Goal: Navigation & Orientation: Understand site structure

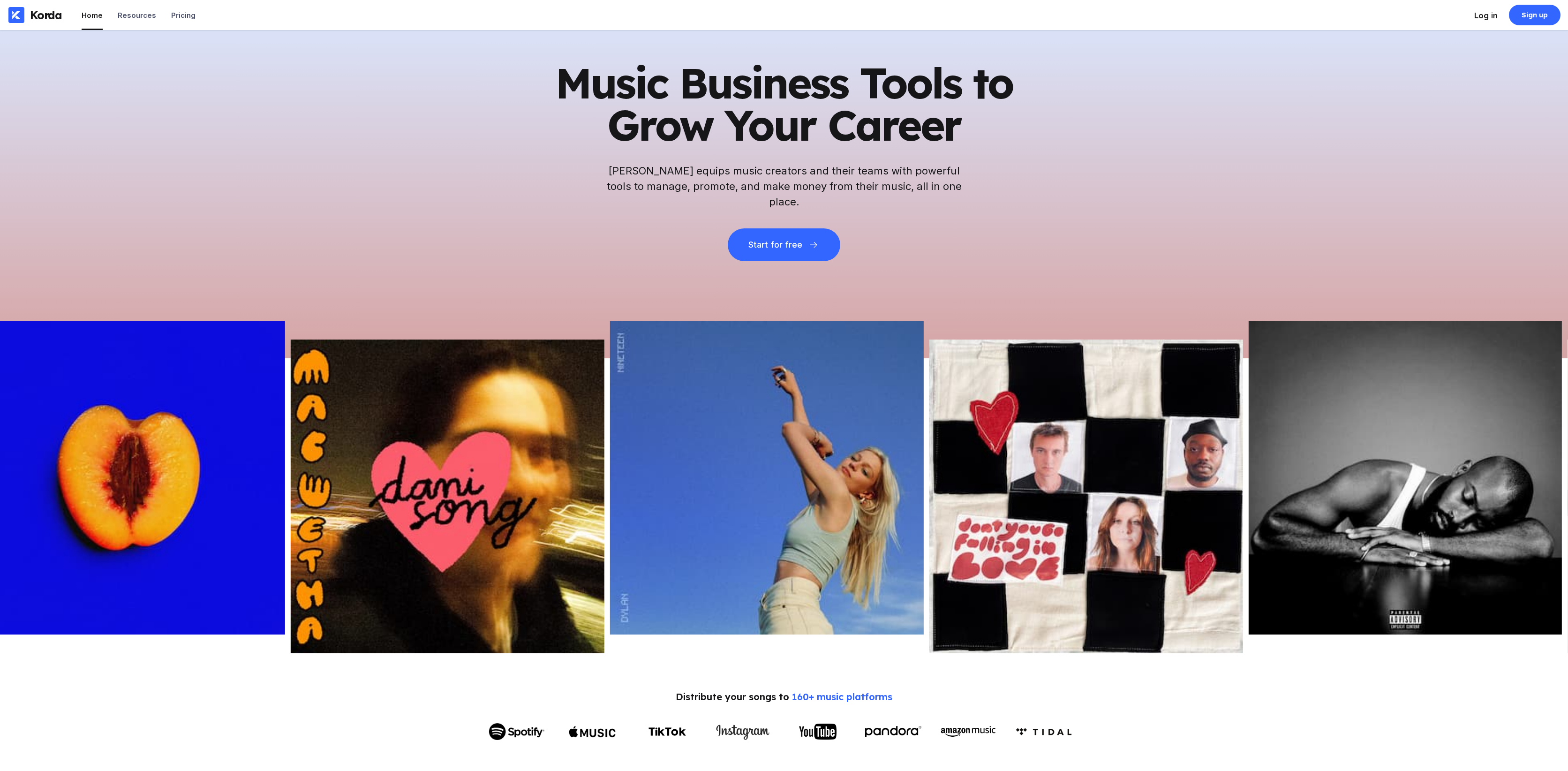
click at [1484, 15] on div "Log in" at bounding box center [1486, 15] width 24 height 9
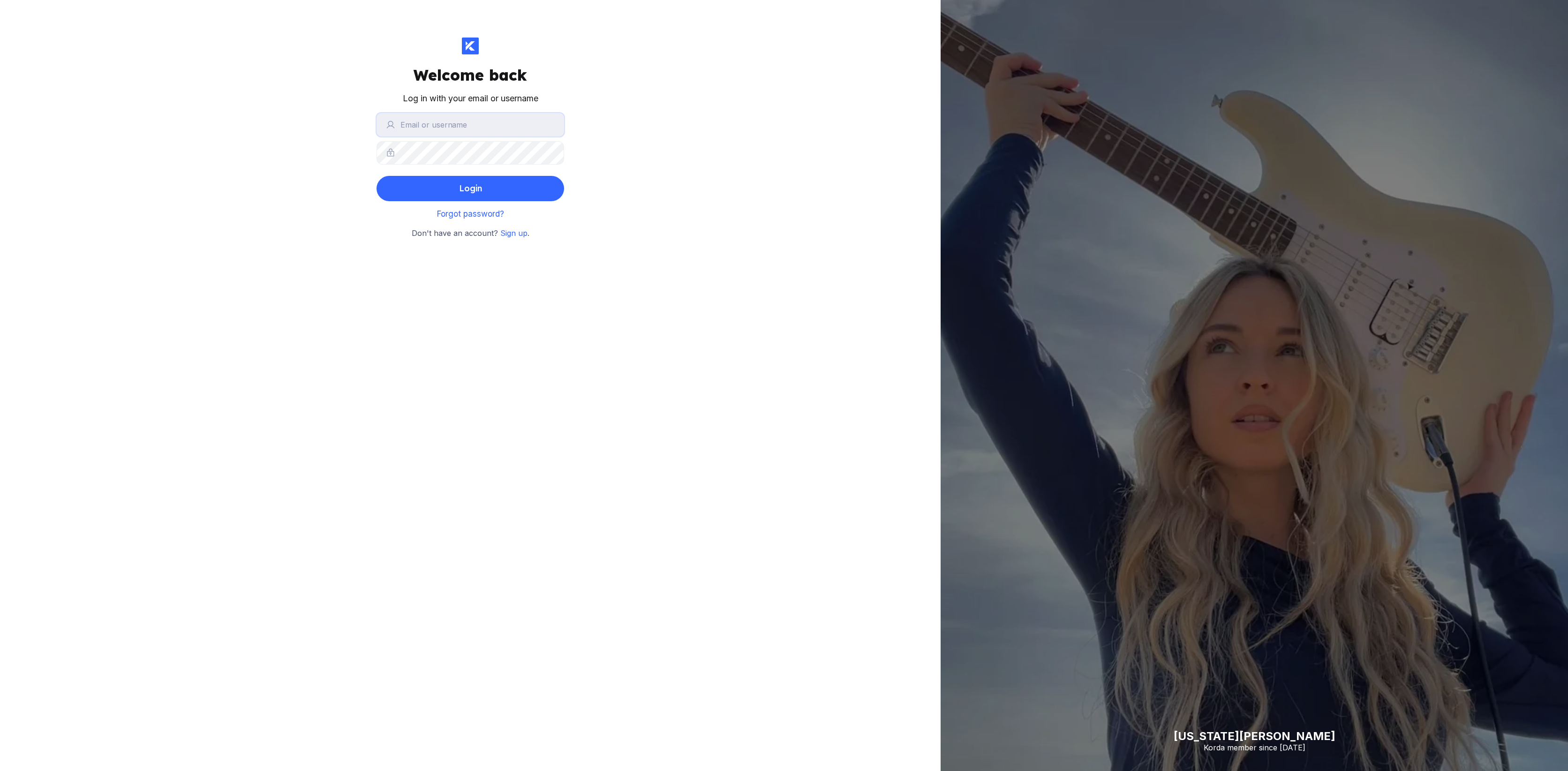
type input "gr8"
click at [530, 191] on button "Login" at bounding box center [471, 189] width 187 height 26
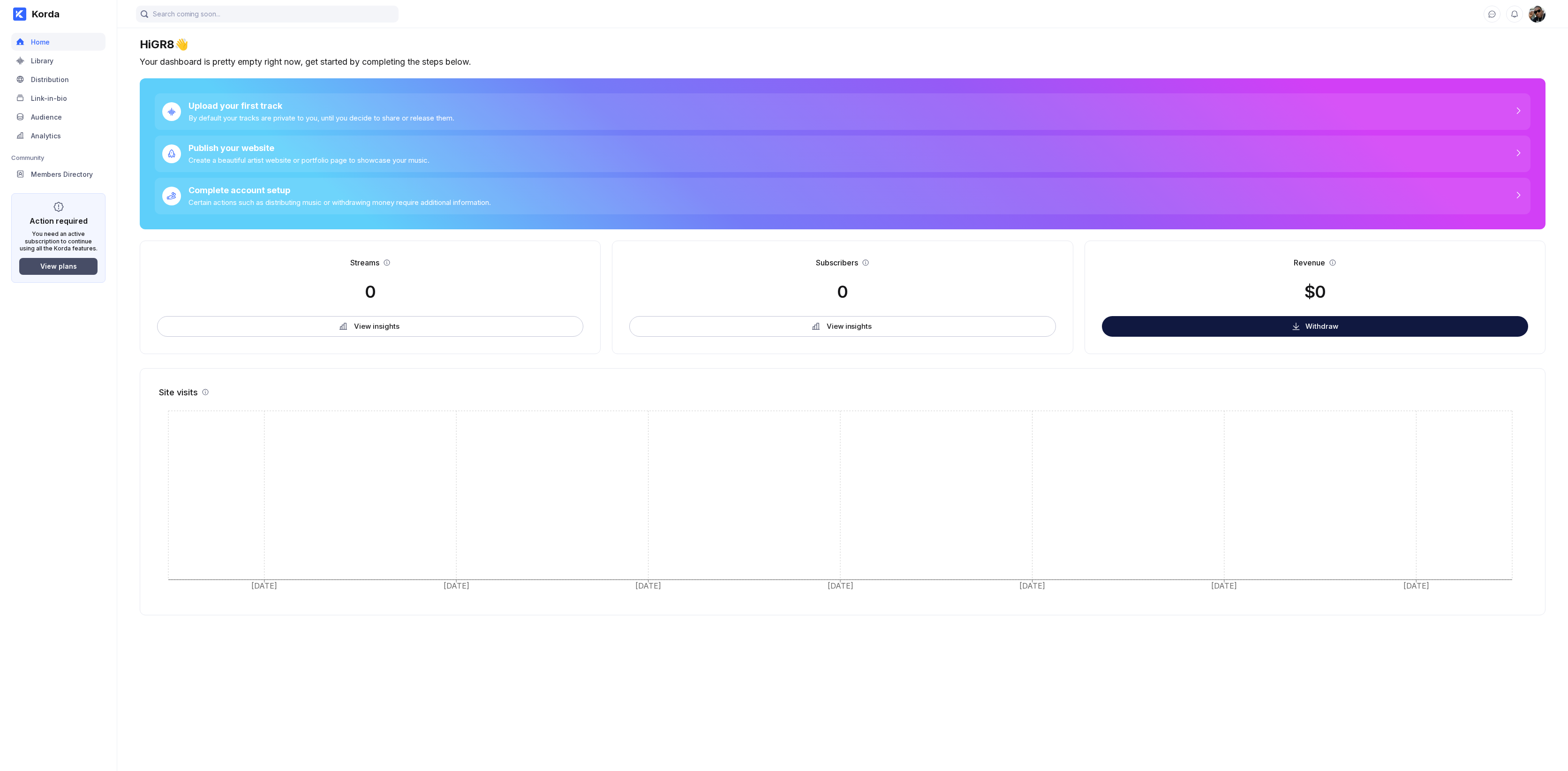
click at [46, 269] on div "View plans" at bounding box center [58, 266] width 37 height 8
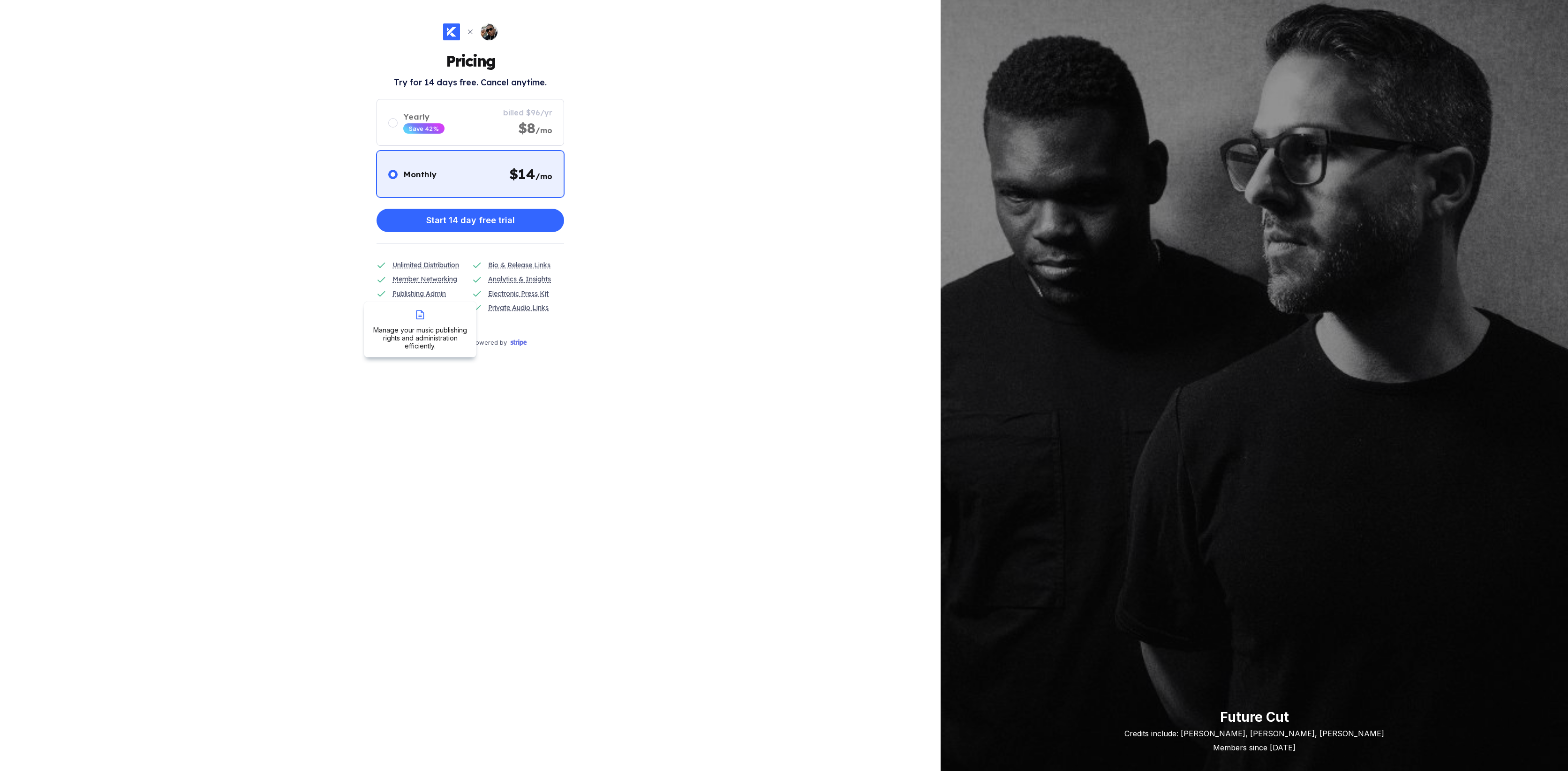
click at [430, 297] on div "Publishing Admin" at bounding box center [419, 294] width 54 height 10
click at [525, 294] on div "Electronic Press Kit" at bounding box center [518, 294] width 60 height 10
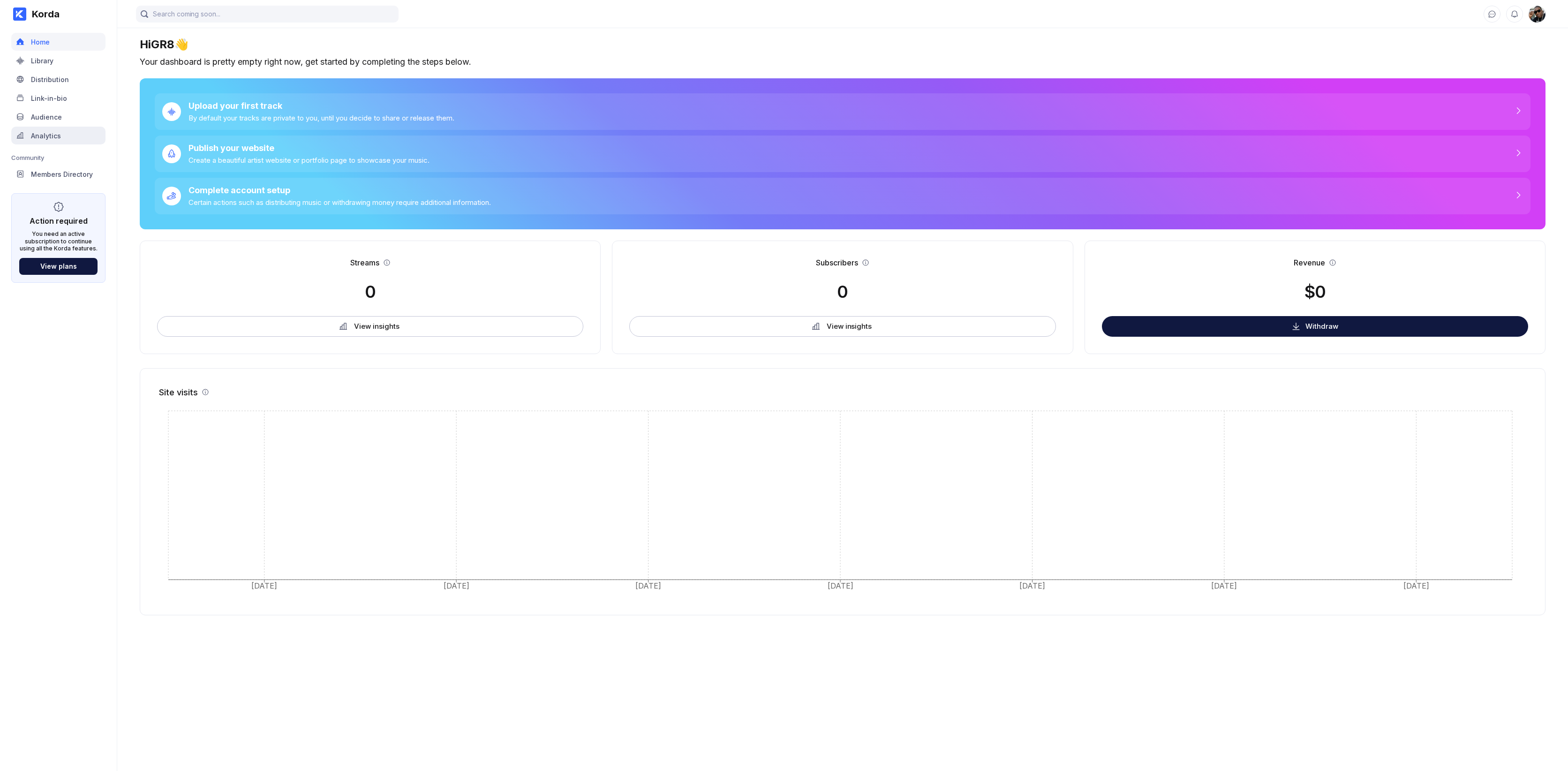
click at [49, 140] on div "Analytics" at bounding box center [58, 135] width 94 height 18
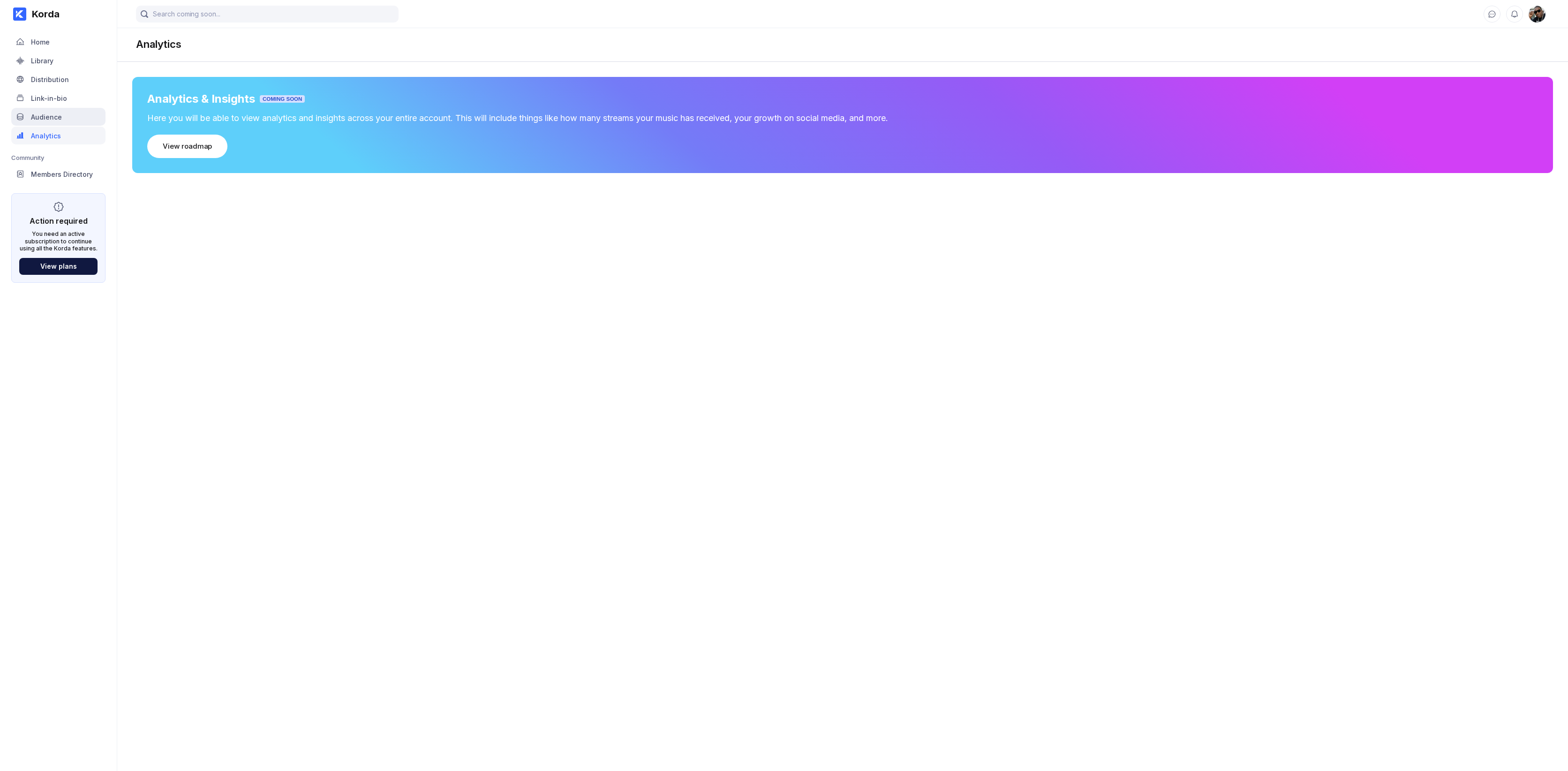
click at [43, 118] on div "Audience" at bounding box center [46, 117] width 31 height 8
click at [45, 99] on div "Link-in-bio" at bounding box center [49, 98] width 36 height 8
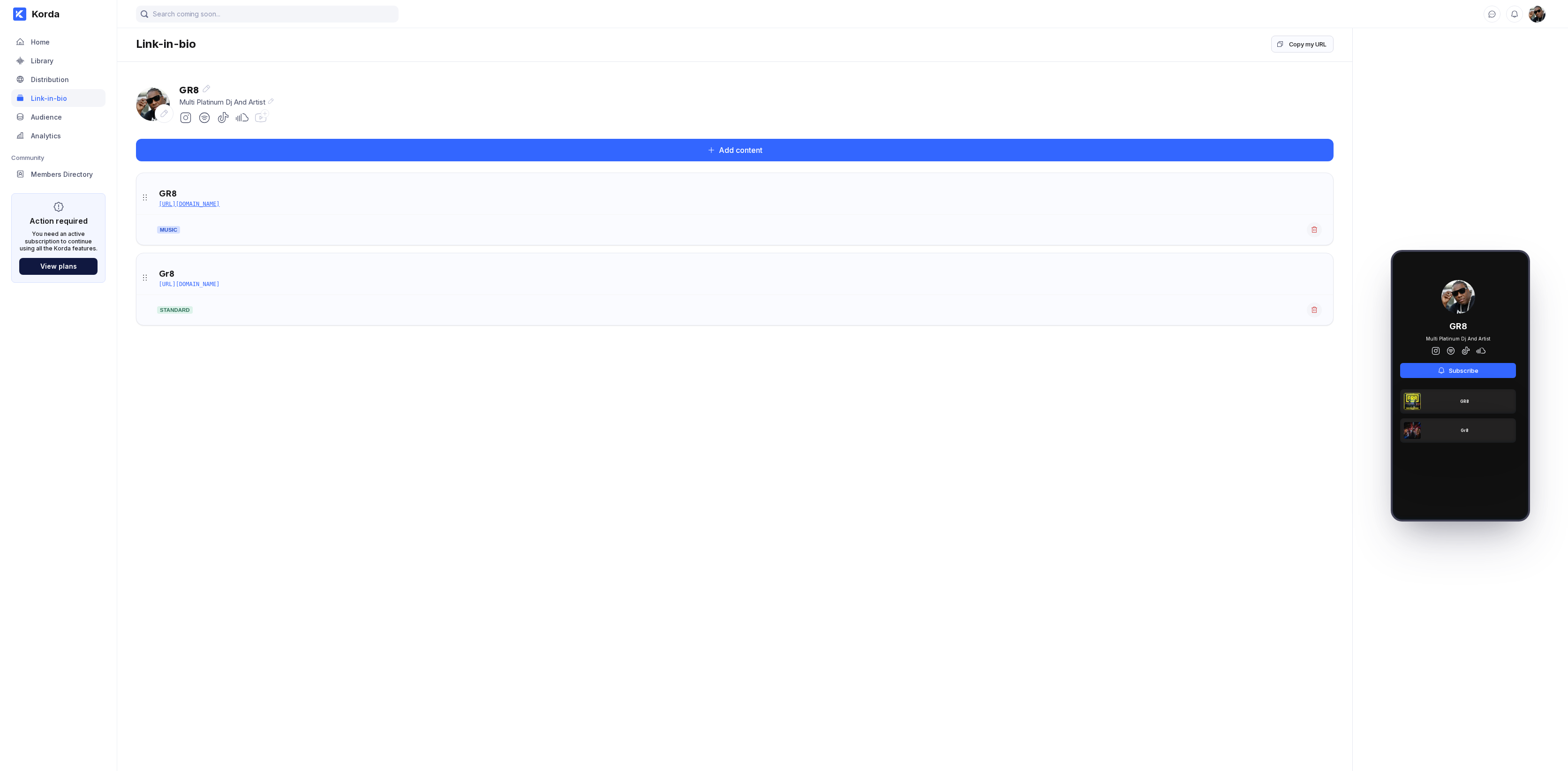
click at [209, 203] on div "[URL][DOMAIN_NAME]" at bounding box center [189, 204] width 61 height 7
click at [222, 118] on icon at bounding box center [223, 118] width 13 height 13
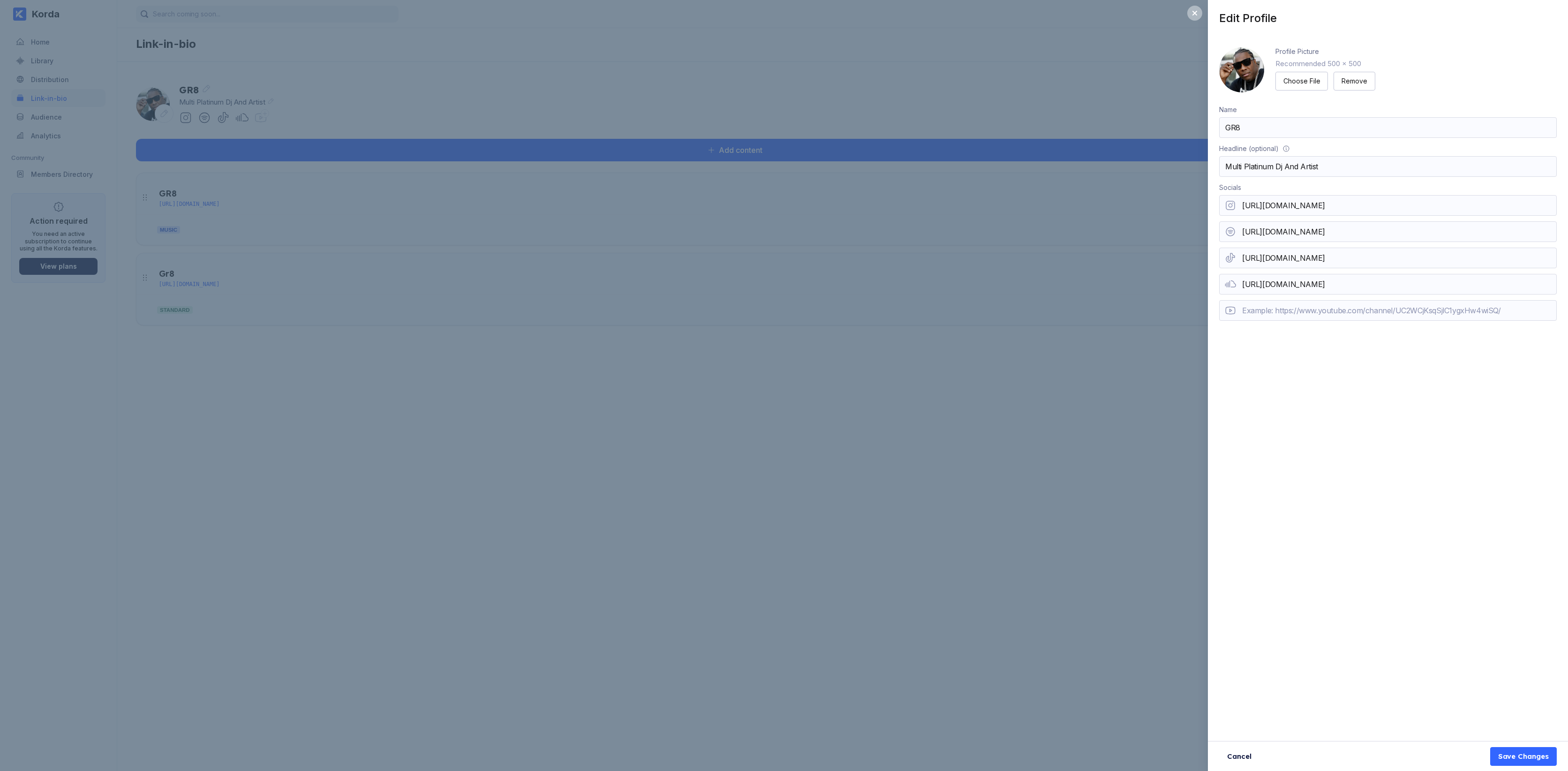
click at [297, 317] on div "Edit Profile Profile Picture Recommended 500 x 500 Choose File Remove Name GR8 …" at bounding box center [784, 386] width 1568 height 771
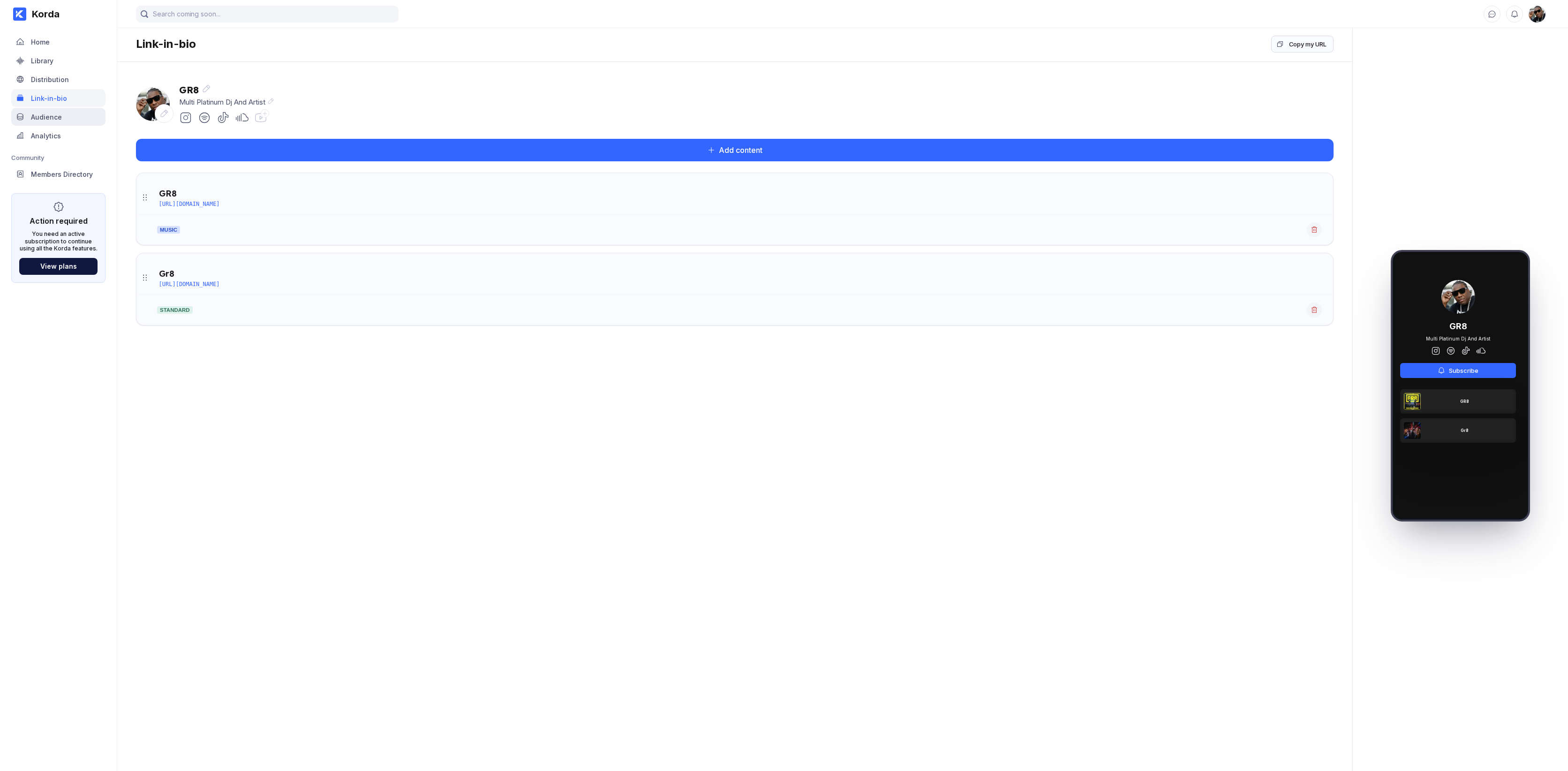
click at [64, 118] on div "Audience" at bounding box center [58, 116] width 94 height 18
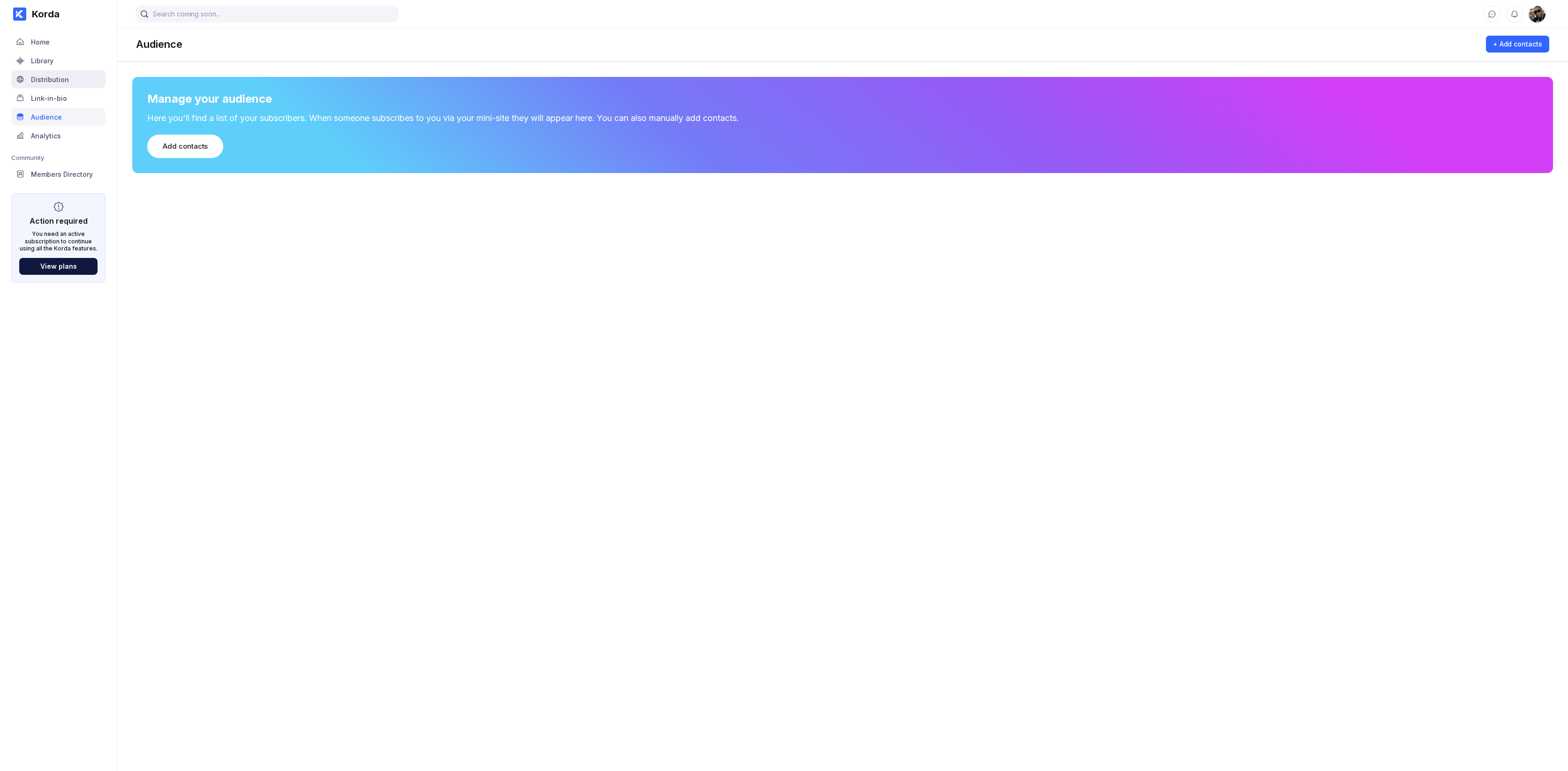
click at [60, 82] on div "Distribution" at bounding box center [50, 79] width 38 height 8
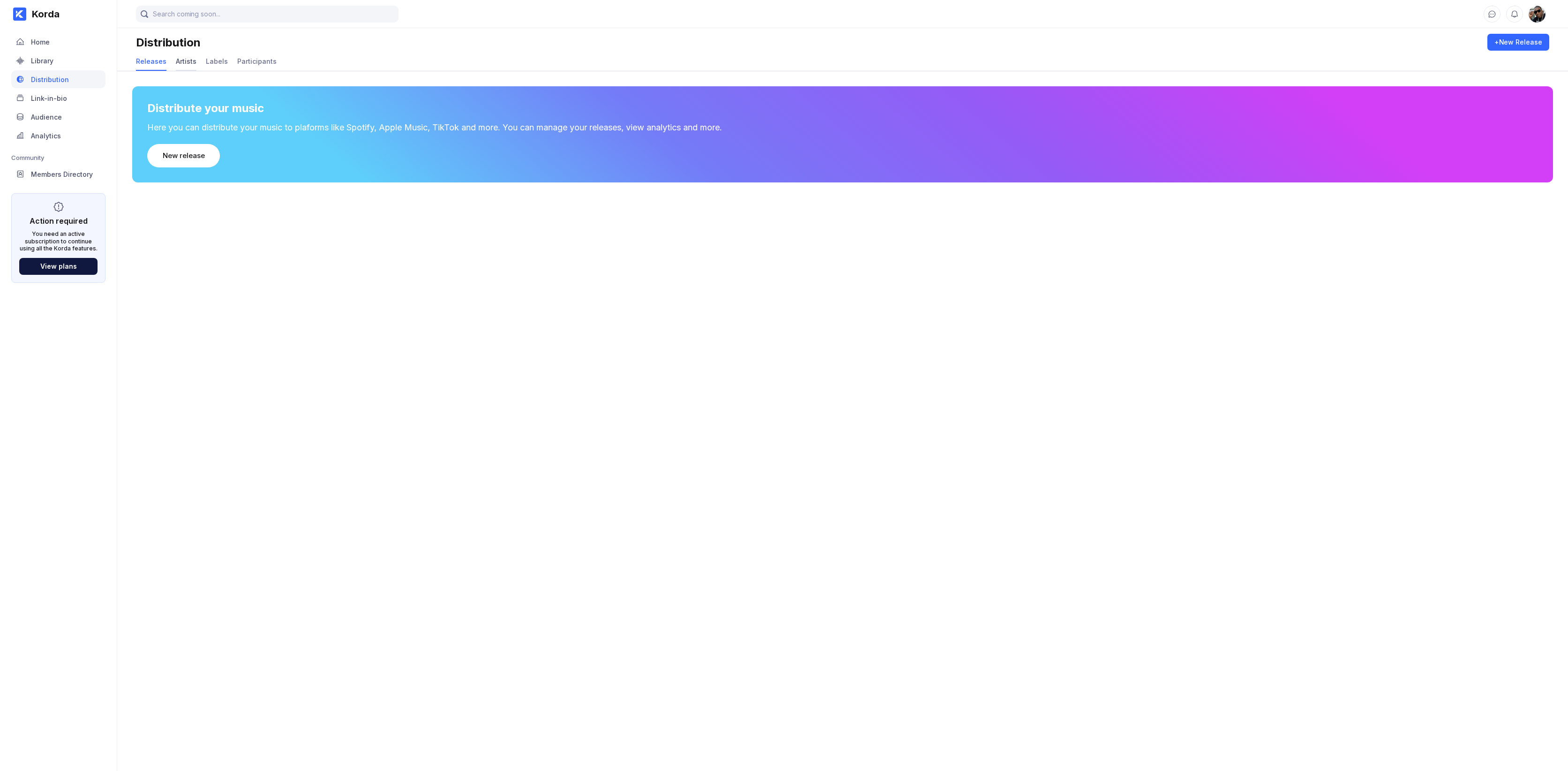
click at [178, 64] on div "Artists" at bounding box center [186, 61] width 21 height 8
click at [211, 60] on div "Labels" at bounding box center [217, 61] width 22 height 8
click at [249, 58] on div "Participants" at bounding box center [257, 61] width 40 height 8
click at [49, 65] on div "Library" at bounding box center [58, 60] width 94 height 18
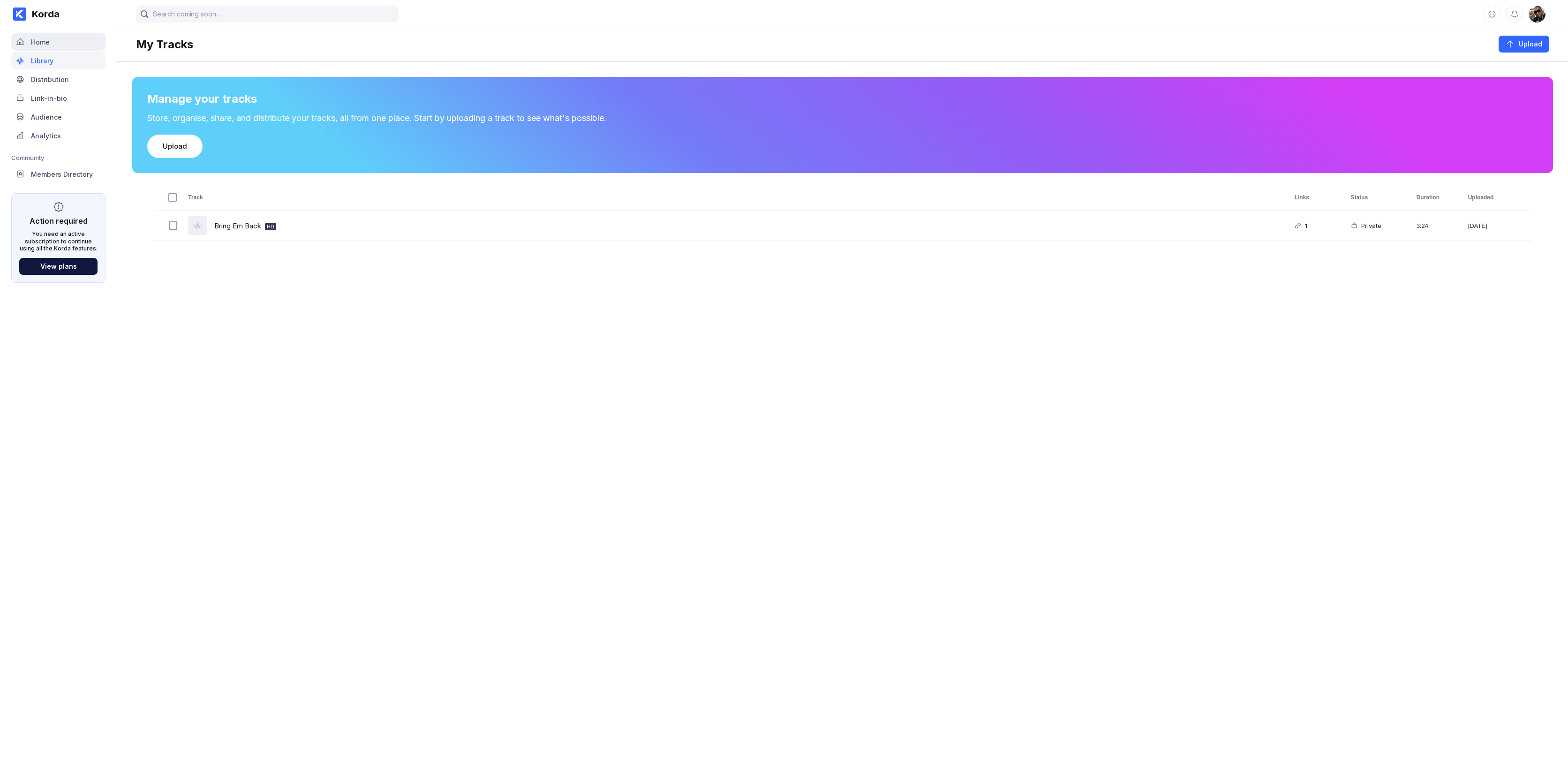
click at [47, 40] on div "Home" at bounding box center [40, 41] width 19 height 8
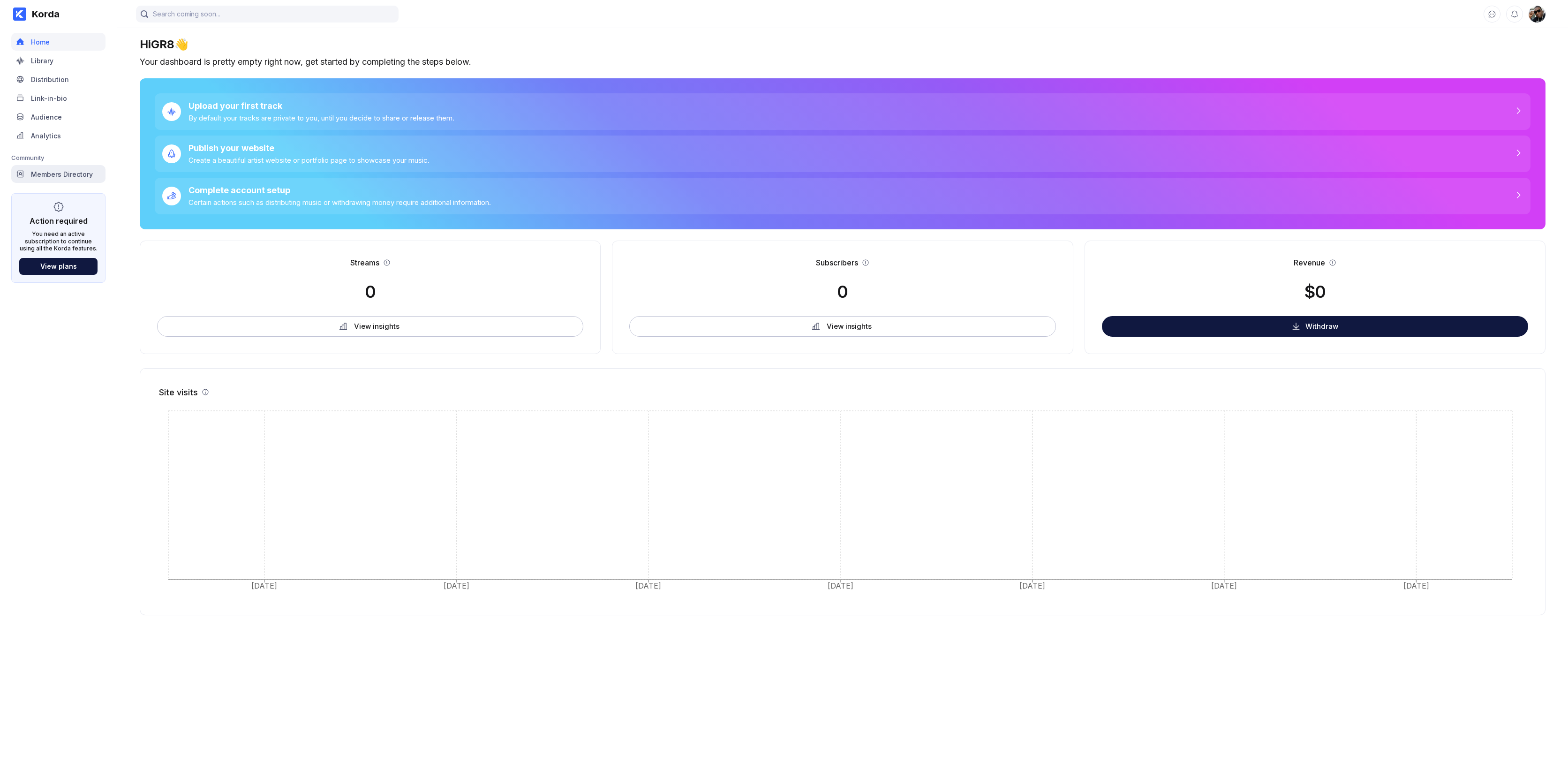
click at [67, 180] on div "Members Directory" at bounding box center [58, 174] width 94 height 18
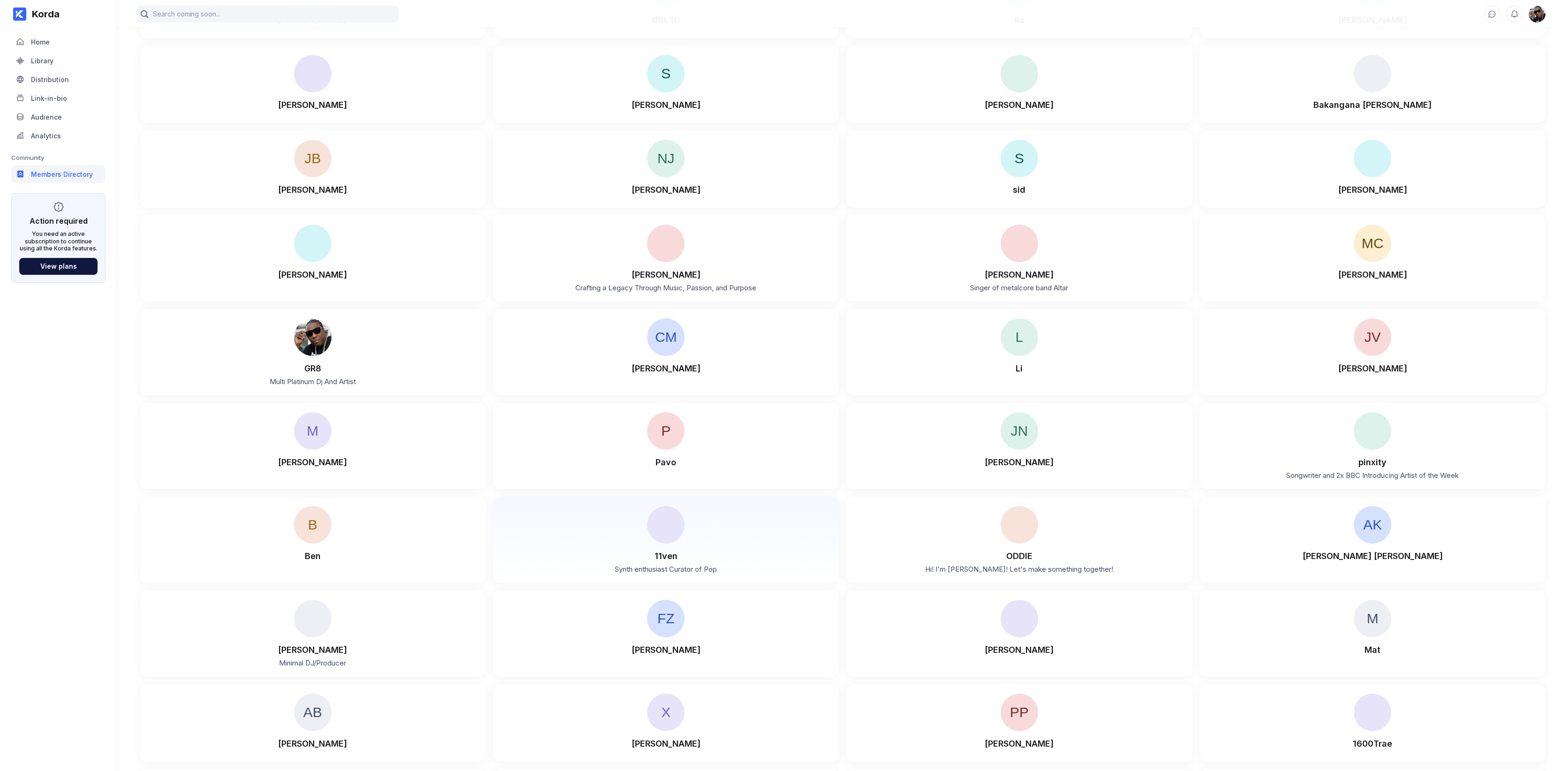
scroll to position [7343, 0]
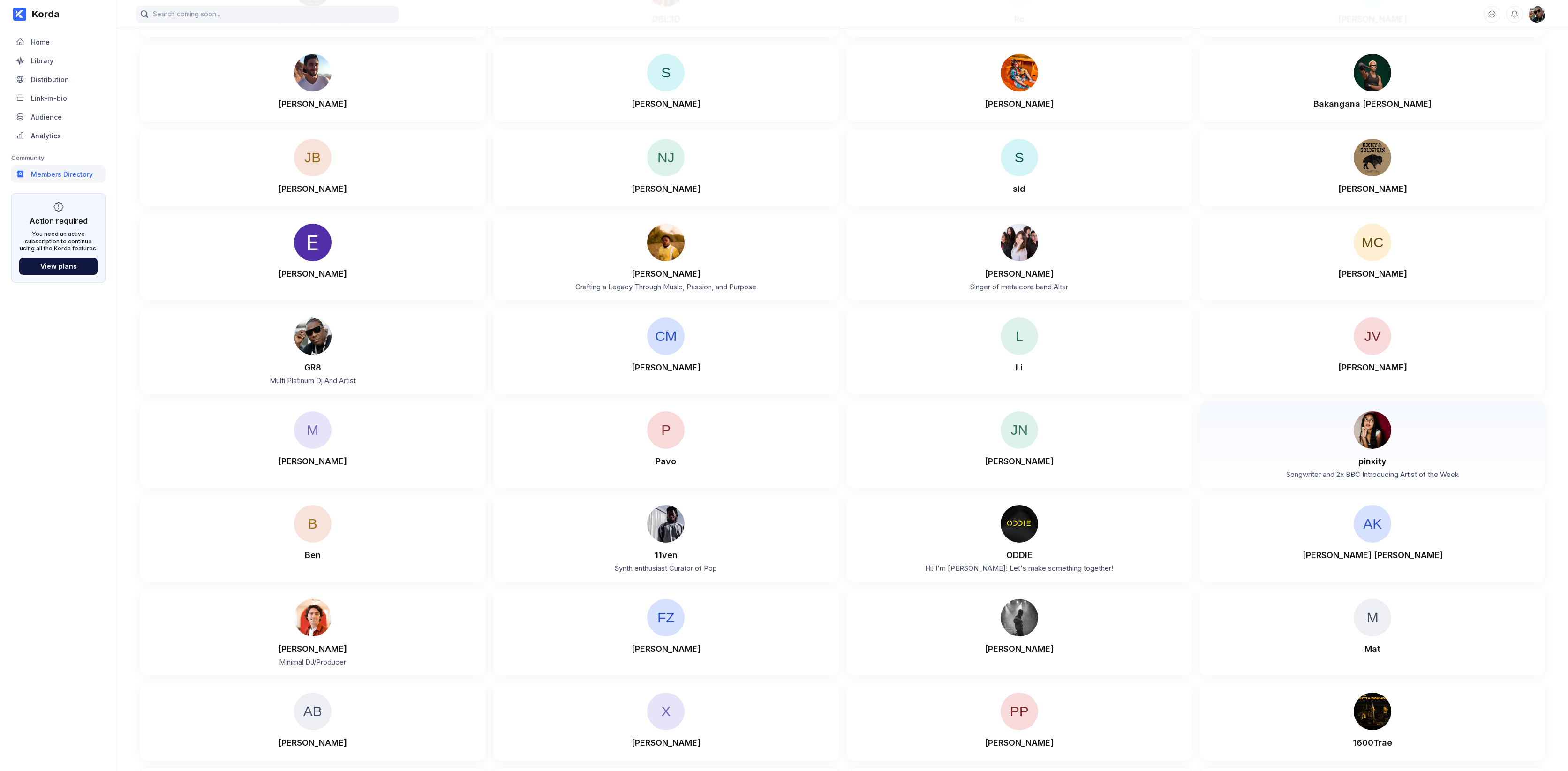
click at [1364, 449] on img at bounding box center [1373, 431] width 38 height 38
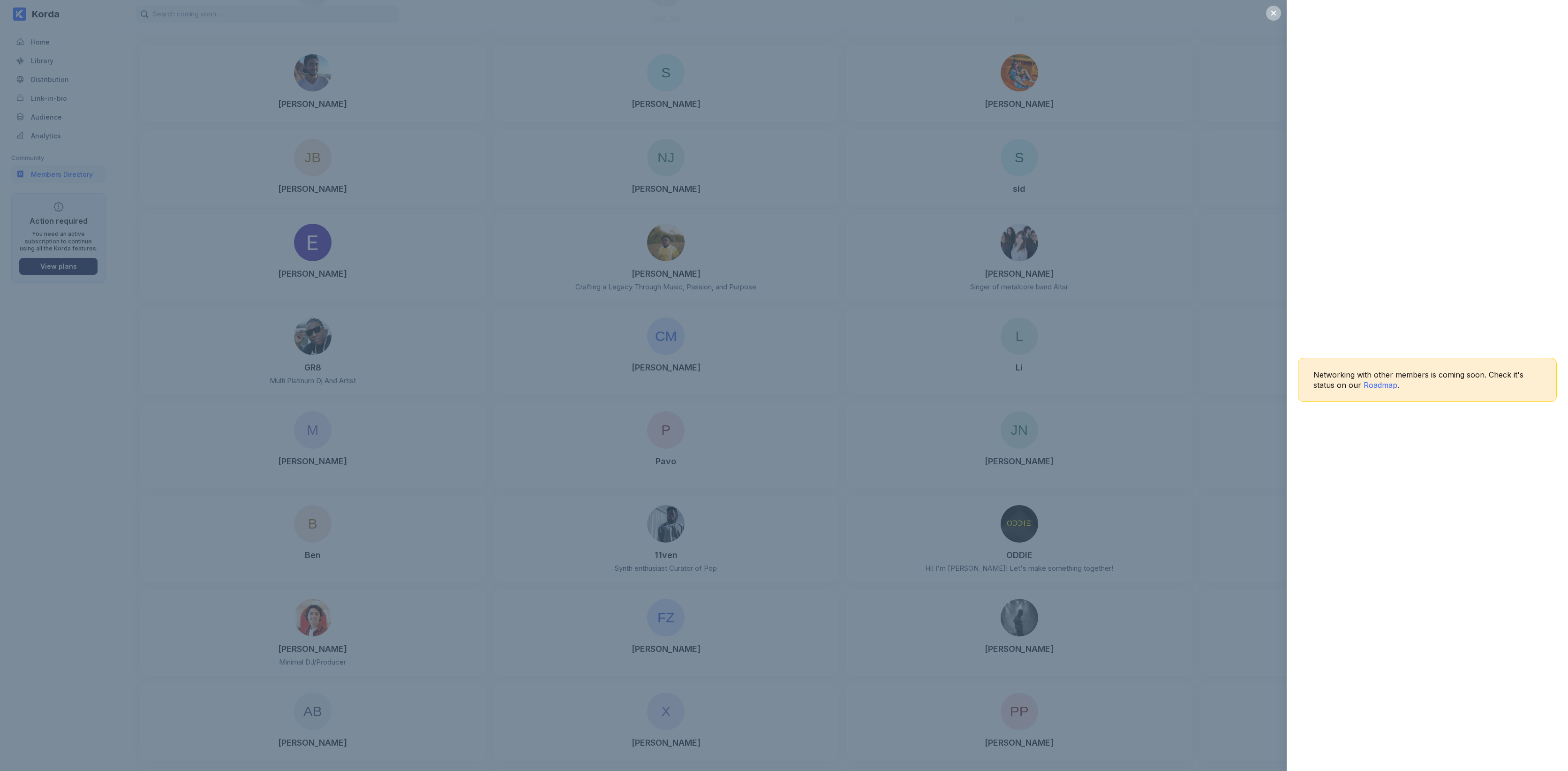
click at [1248, 440] on div "Networking with other members is coming soon. Check it's status on our Roadmap ." at bounding box center [784, 386] width 1568 height 771
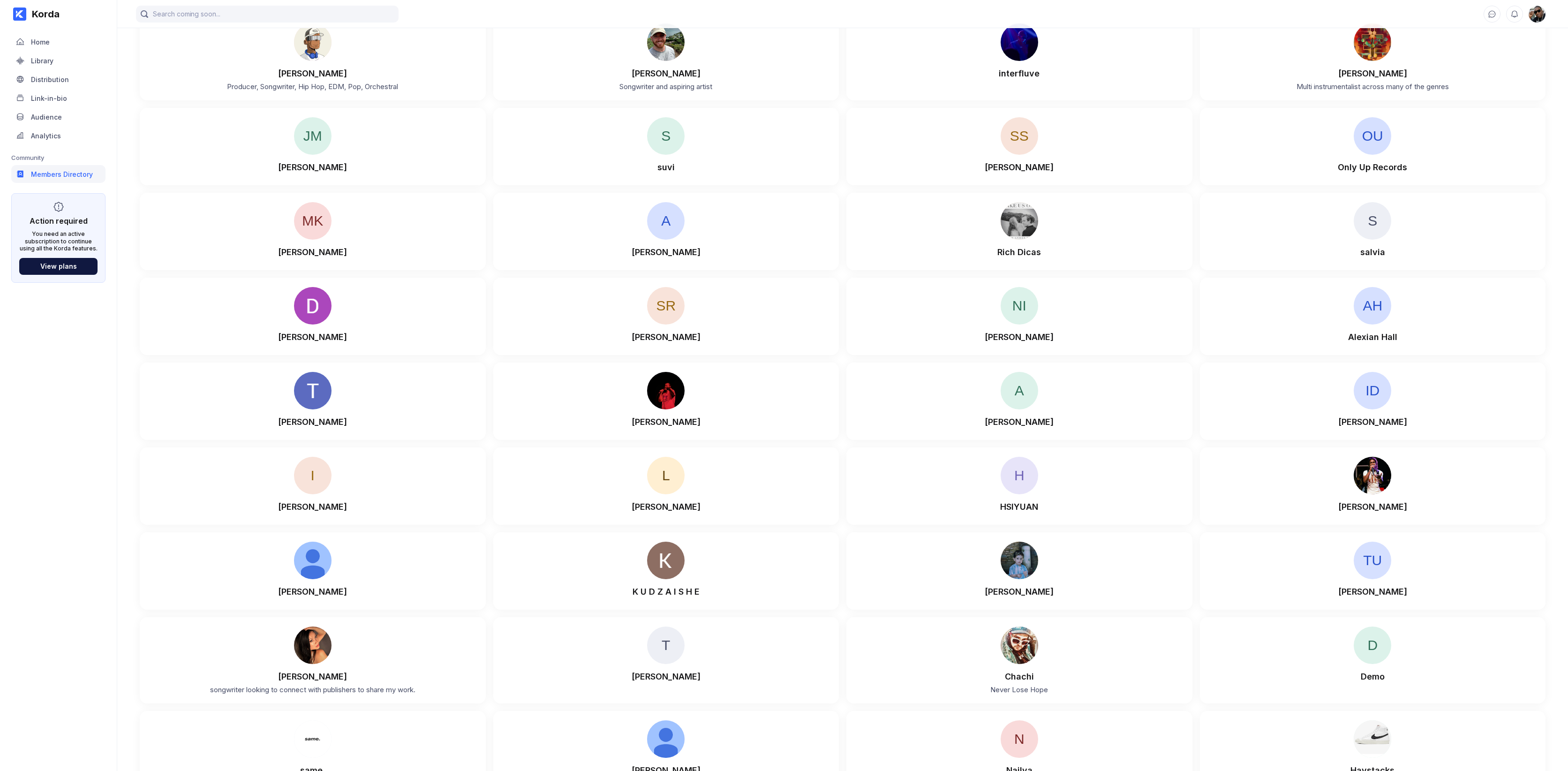
scroll to position [10257, 0]
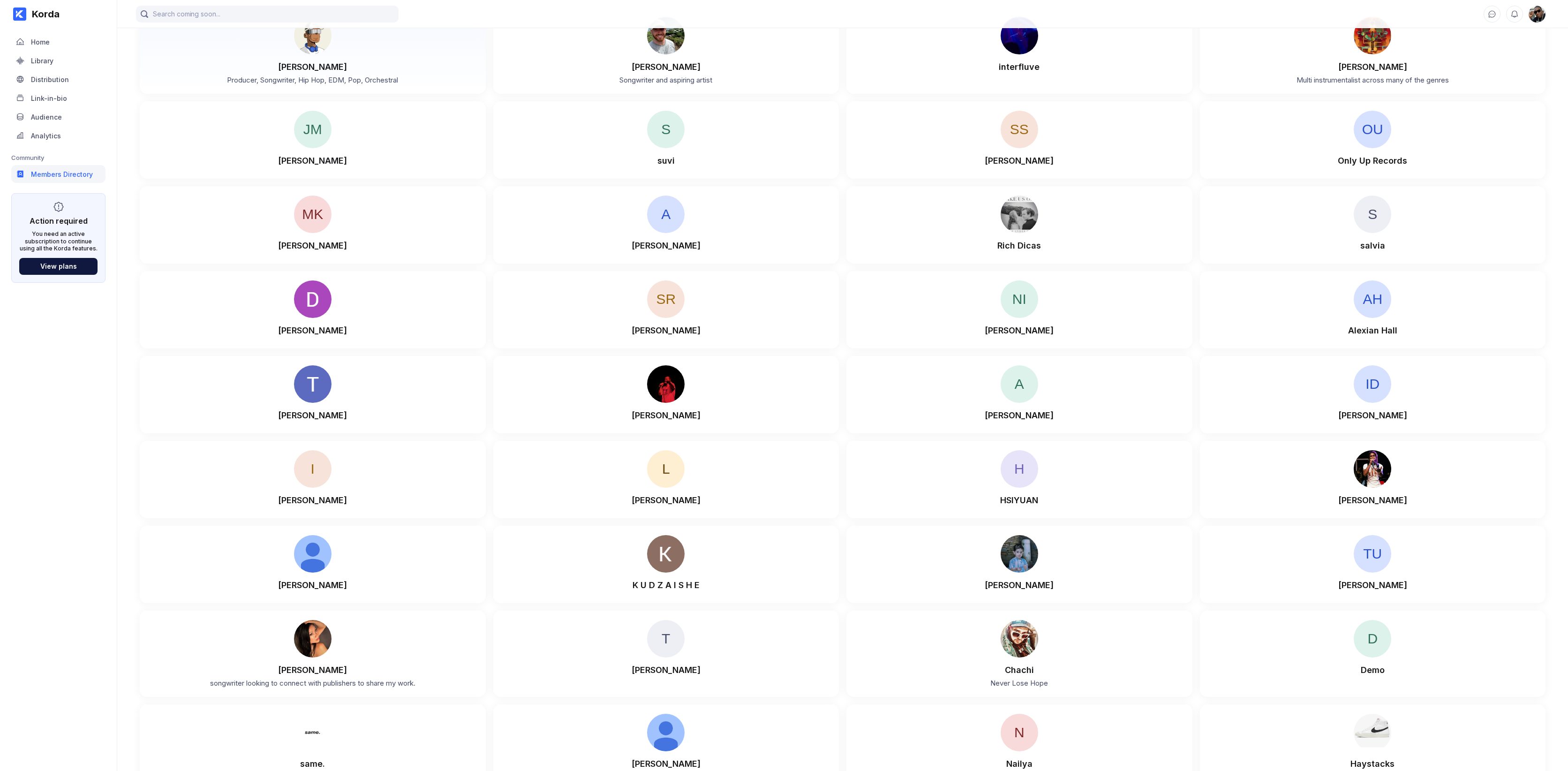
click at [313, 54] on img at bounding box center [313, 36] width 38 height 38
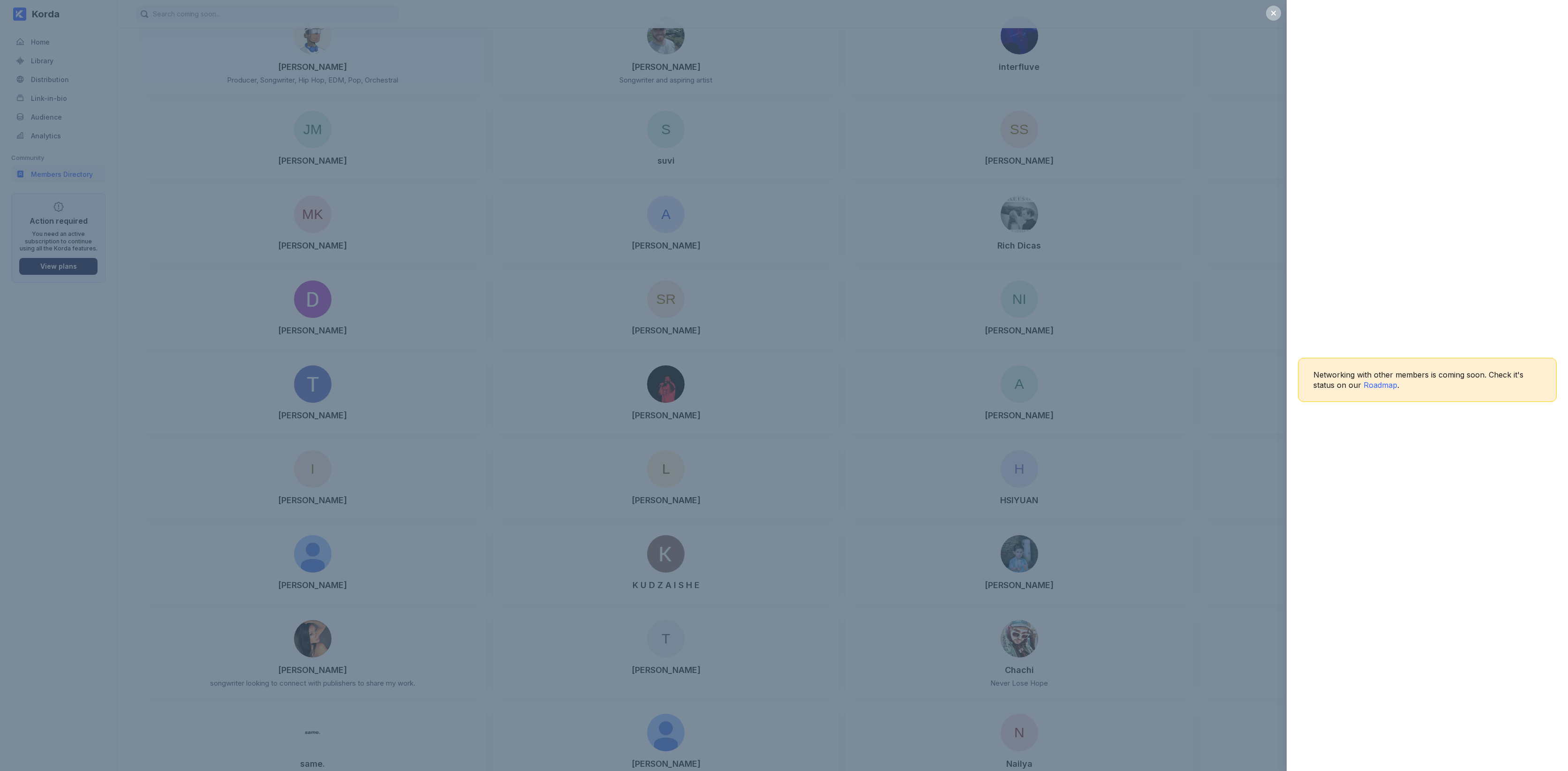
click at [313, 71] on div "Networking with other members is coming soon. Check it's status on our Roadmap ." at bounding box center [784, 386] width 1568 height 771
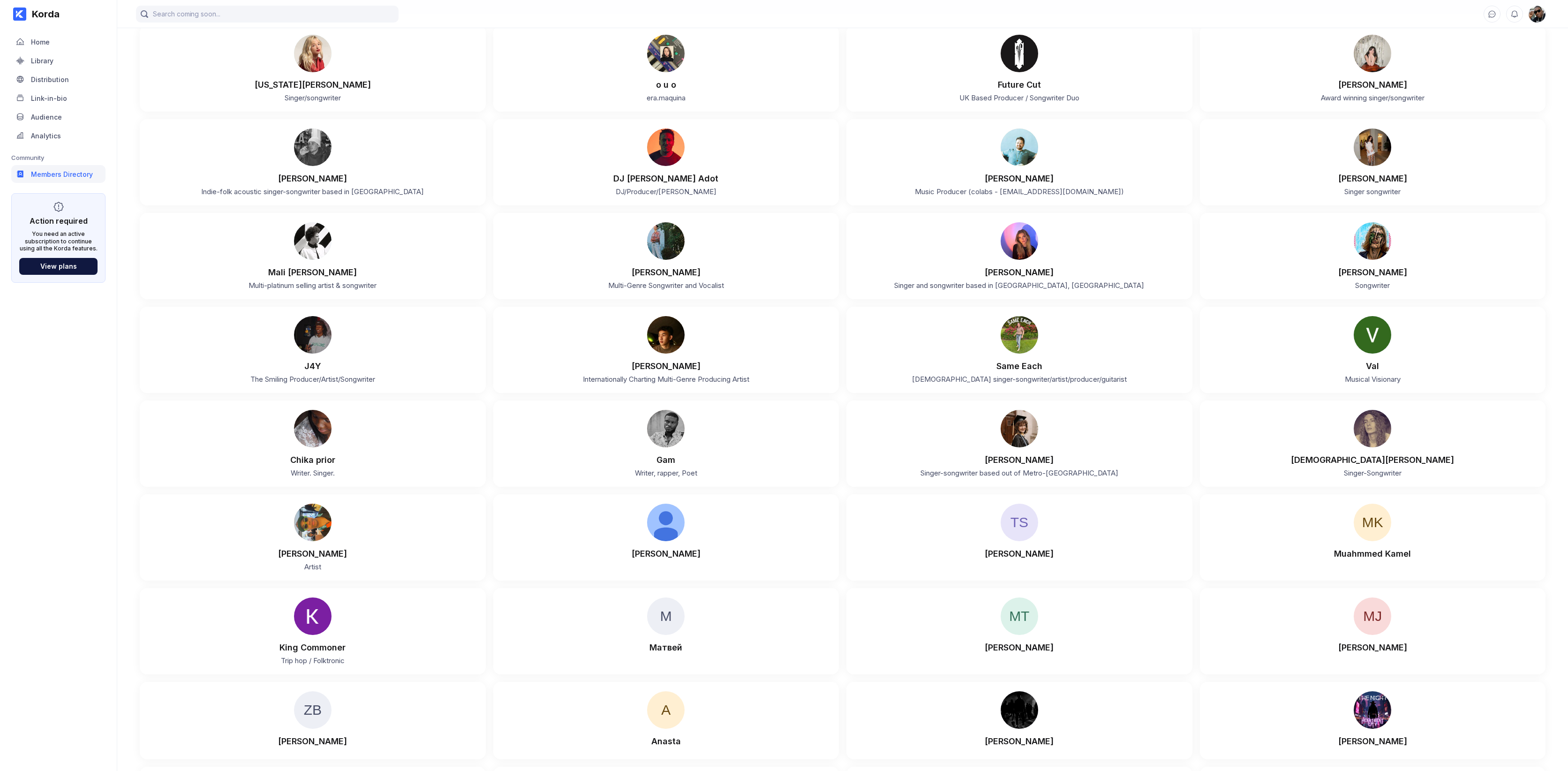
scroll to position [0, 0]
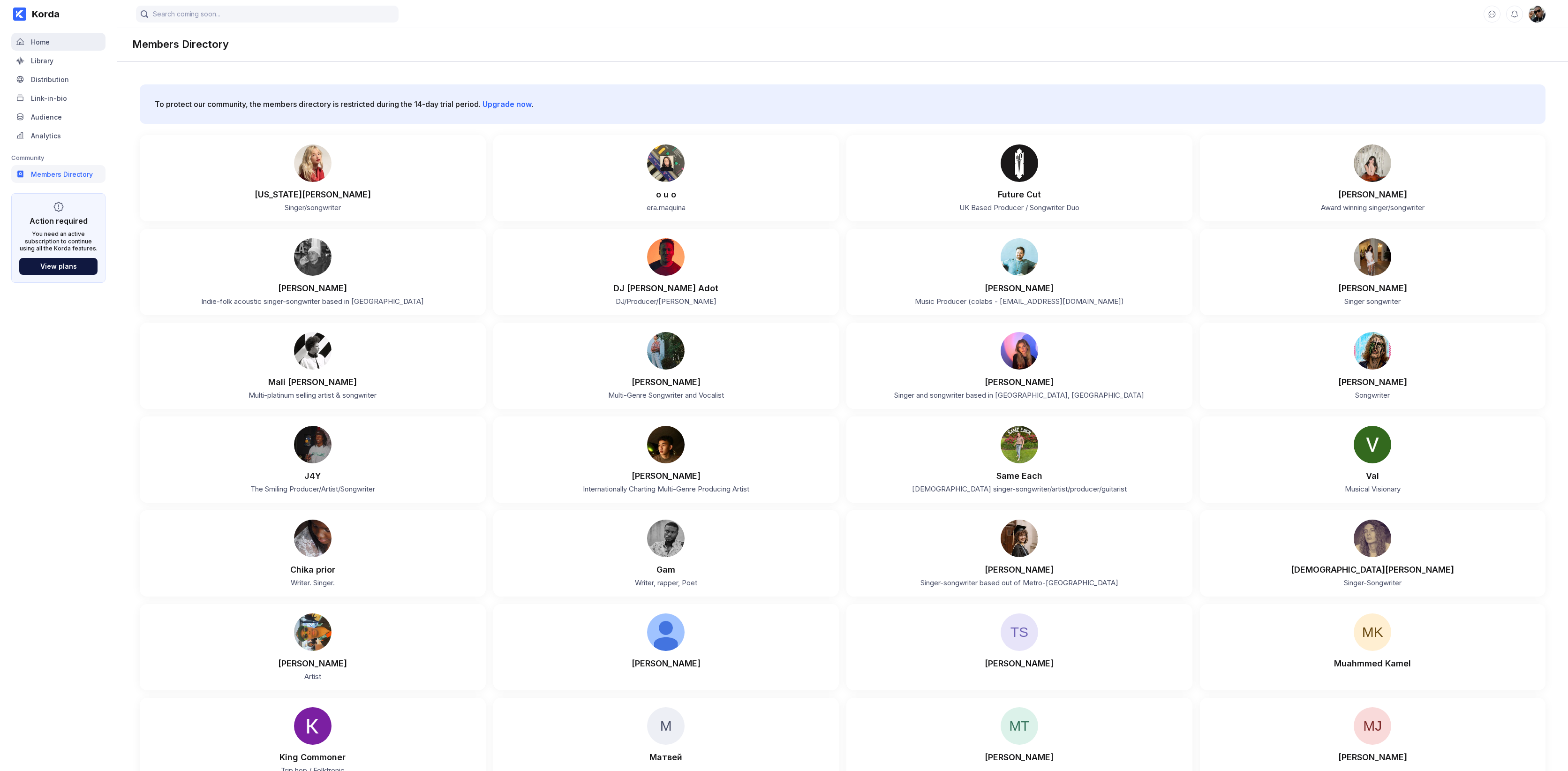
click at [58, 40] on div "Home" at bounding box center [58, 41] width 94 height 18
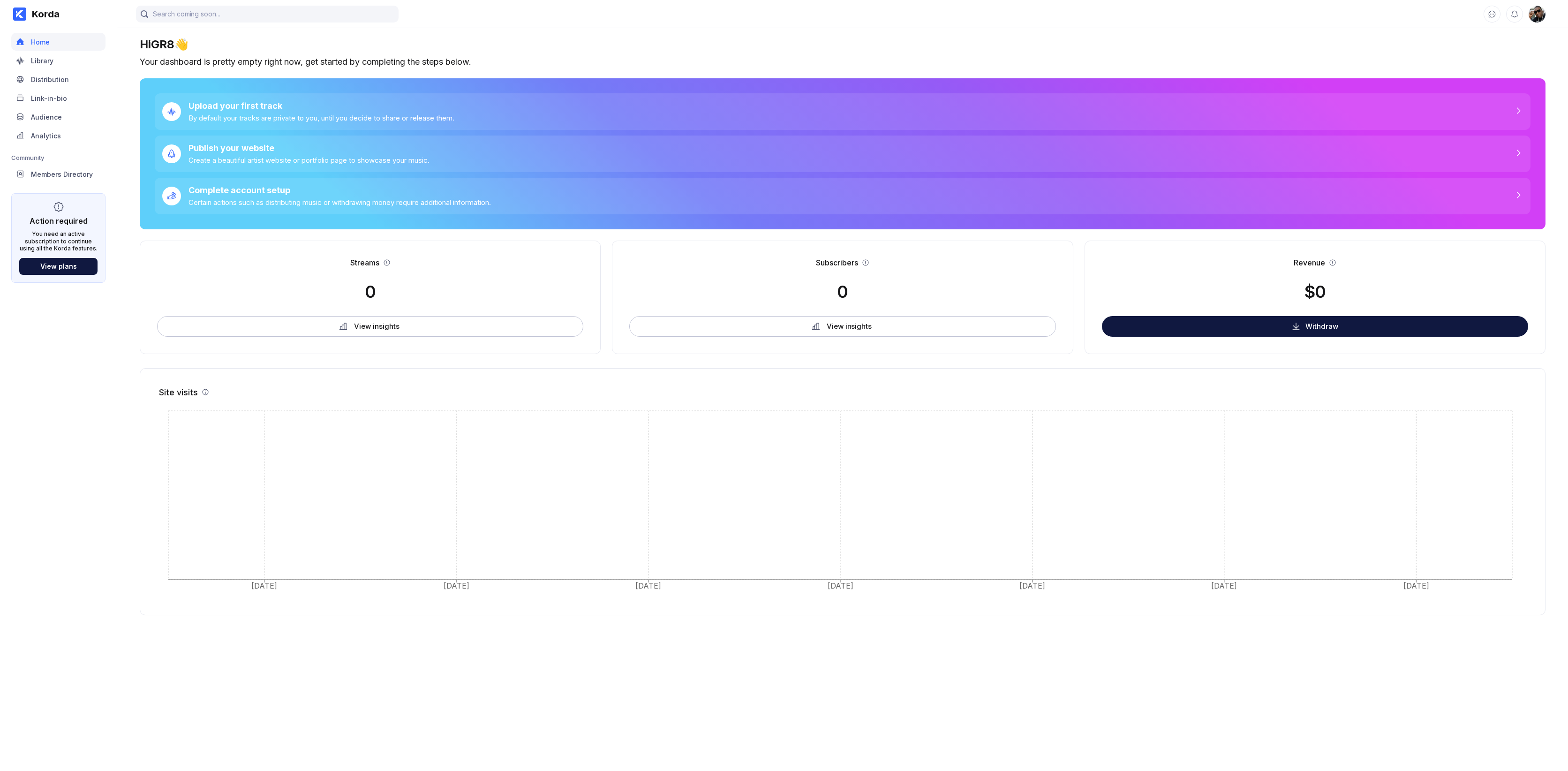
click at [28, 15] on div "Korda" at bounding box center [43, 14] width 33 height 11
click at [21, 15] on icon at bounding box center [19, 14] width 7 height 7
click at [18, 94] on icon at bounding box center [20, 98] width 9 height 9
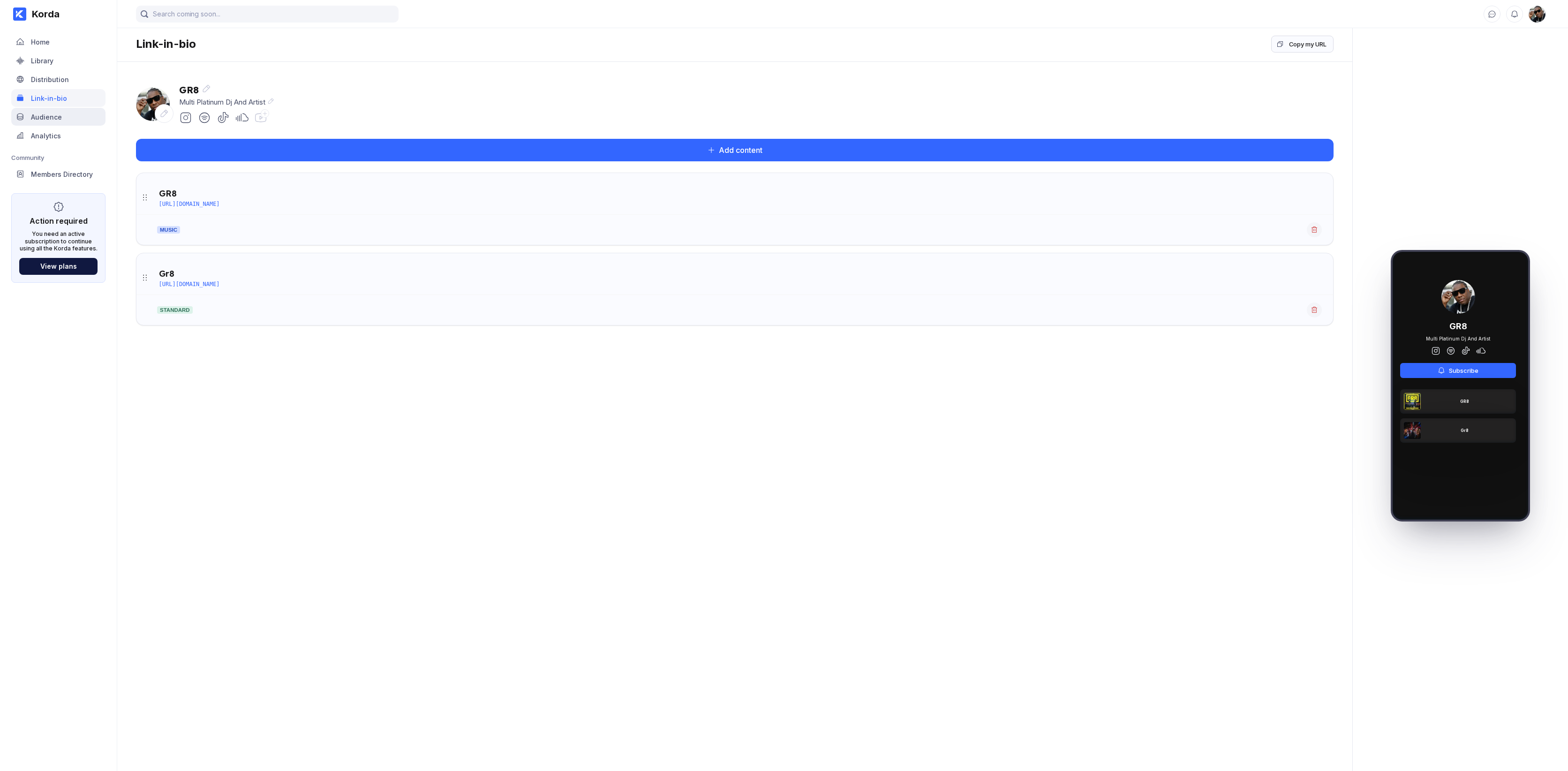
click at [20, 111] on div "Audience" at bounding box center [58, 116] width 94 height 18
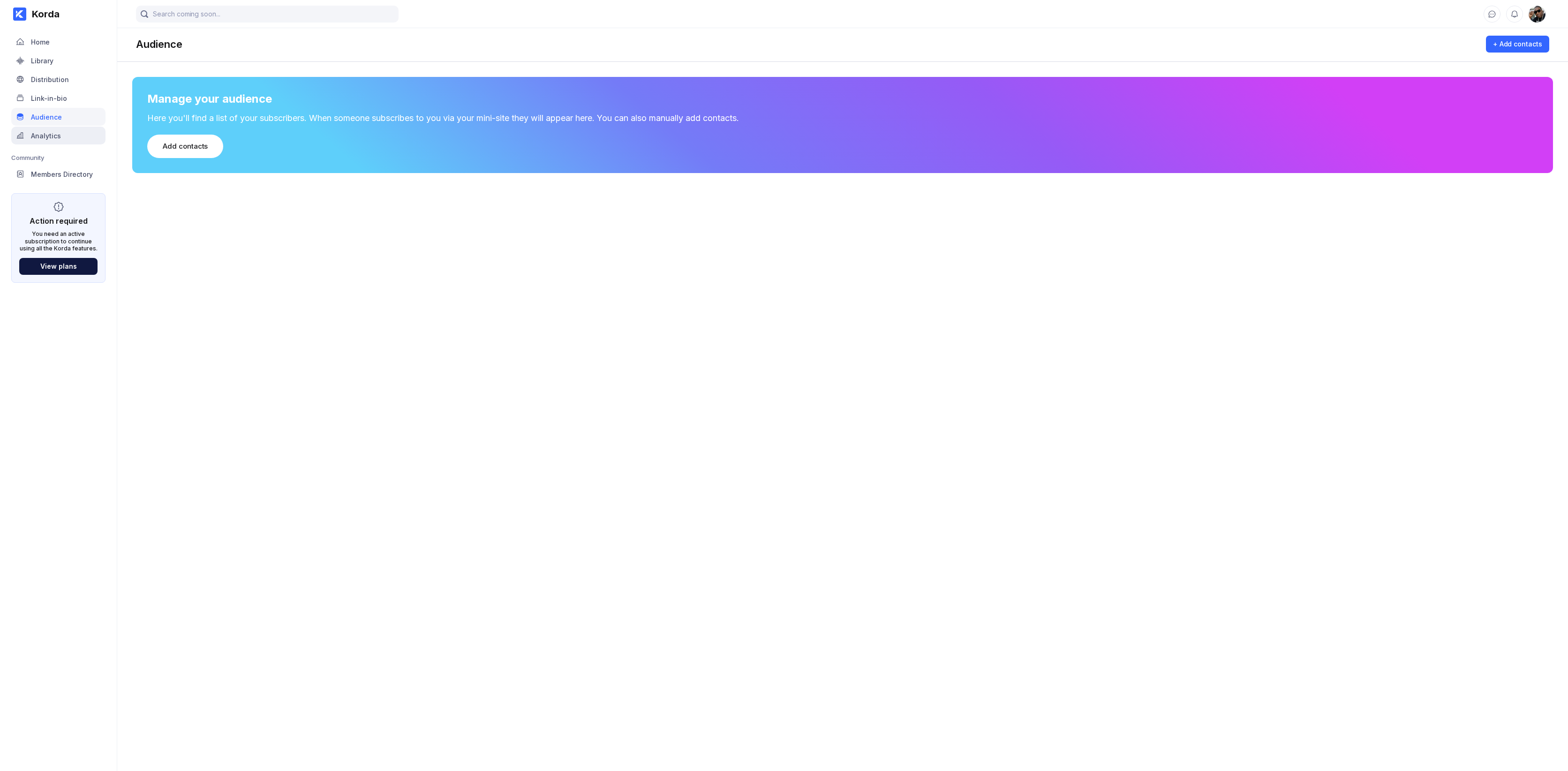
click at [23, 132] on icon at bounding box center [20, 136] width 9 height 9
